Goal: Check status: Check status

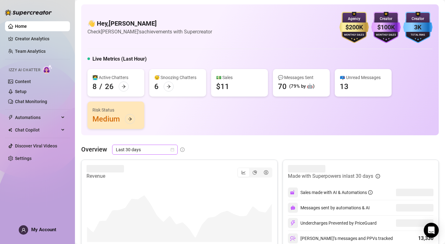
click at [173, 150] on icon "calendar" at bounding box center [172, 150] width 4 height 4
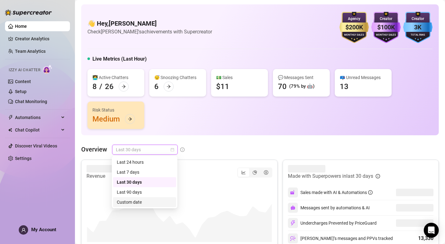
click at [145, 201] on div "Custom date" at bounding box center [145, 201] width 56 height 7
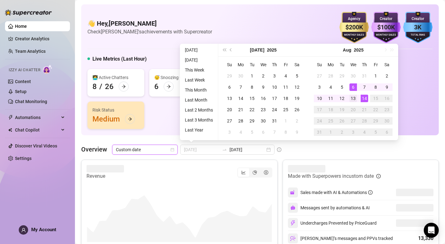
type input "2025-08-13"
click at [355, 99] on div "13" at bounding box center [352, 98] width 7 height 7
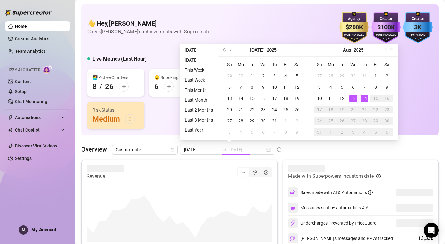
click at [355, 99] on div "13" at bounding box center [352, 98] width 7 height 7
type input "2025-08-13"
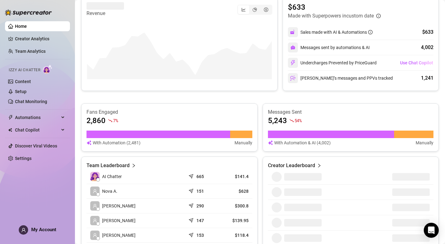
scroll to position [188, 0]
